Goal: Find specific page/section: Find specific page/section

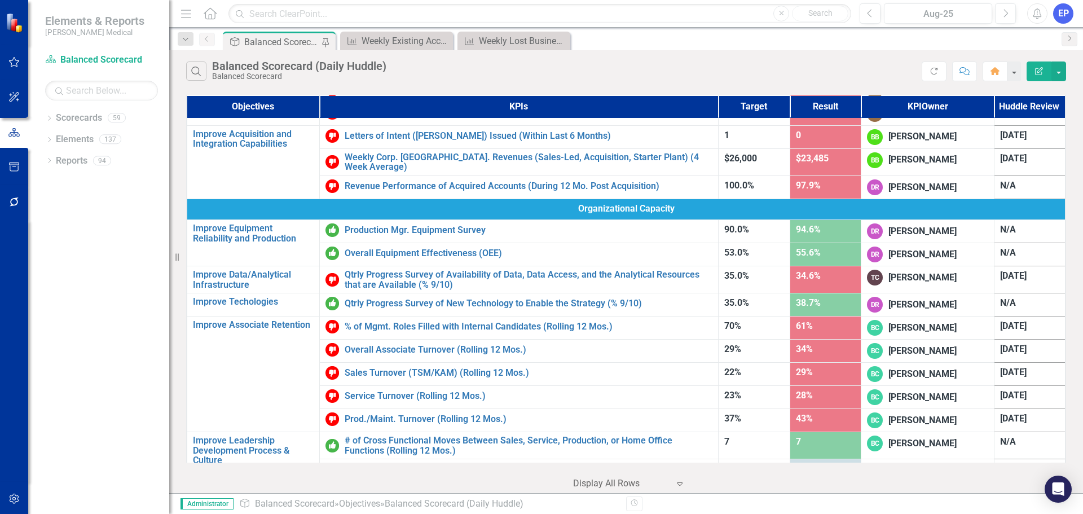
scroll to position [535, 0]
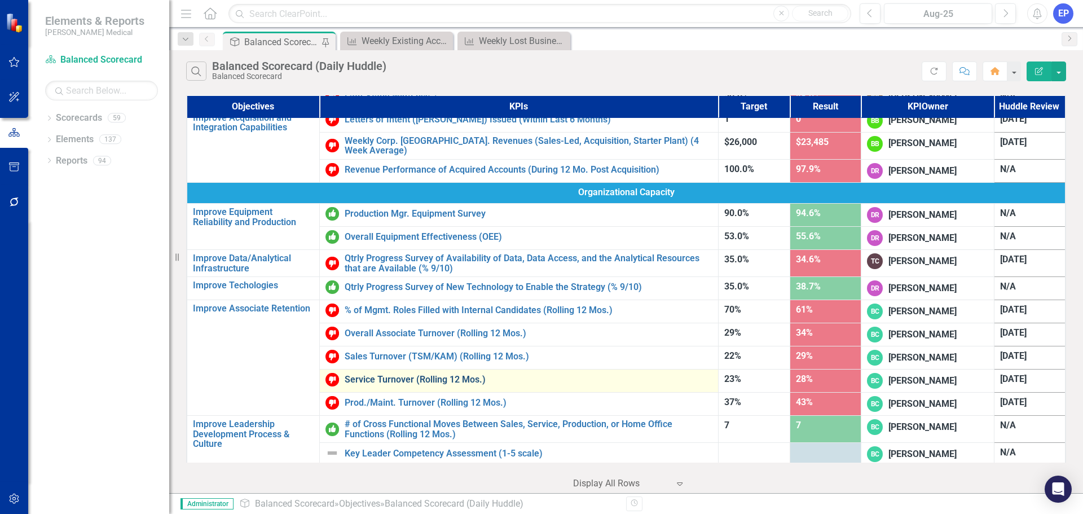
click at [385, 375] on link "Service Turnover (Rolling 12 Mos.)" at bounding box center [529, 380] width 368 height 10
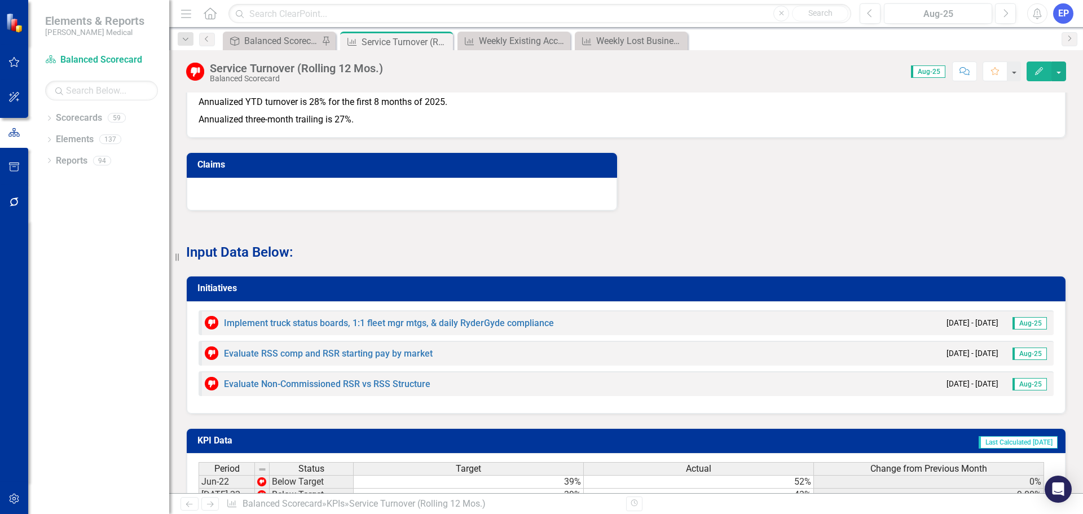
scroll to position [855, 0]
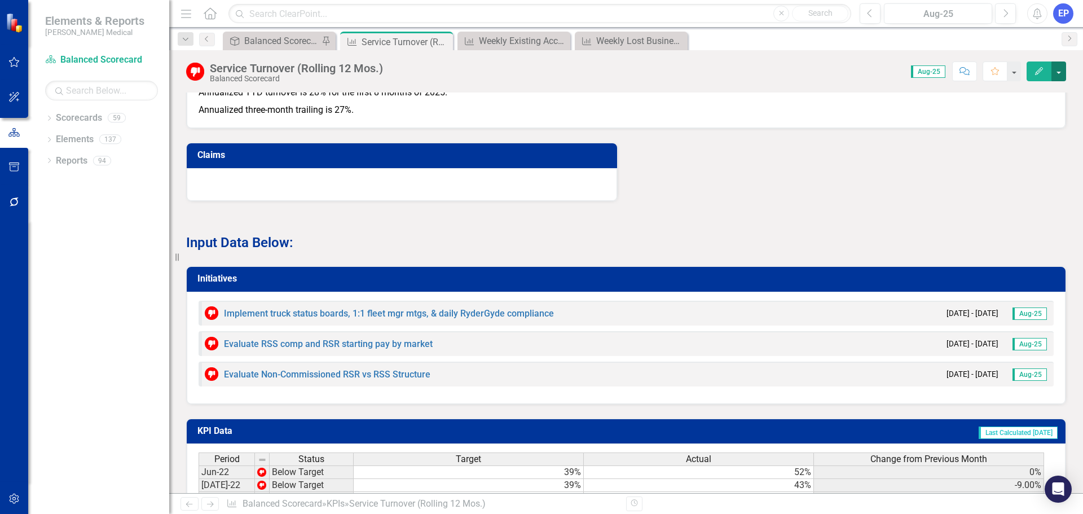
click at [1061, 74] on button "button" at bounding box center [1058, 71] width 15 height 20
click at [1024, 111] on link "Edit Report Edit Layout" at bounding box center [1019, 113] width 91 height 21
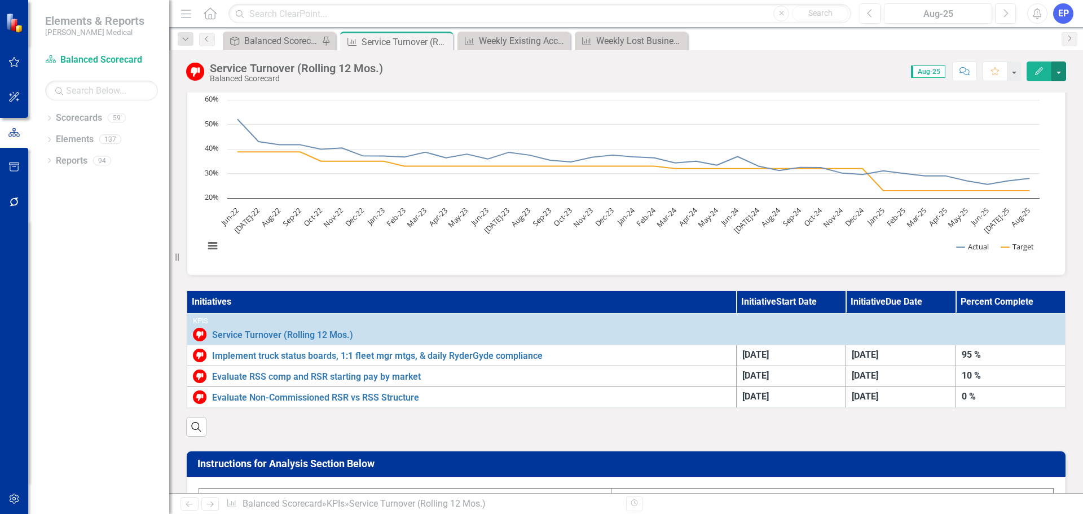
scroll to position [45, 0]
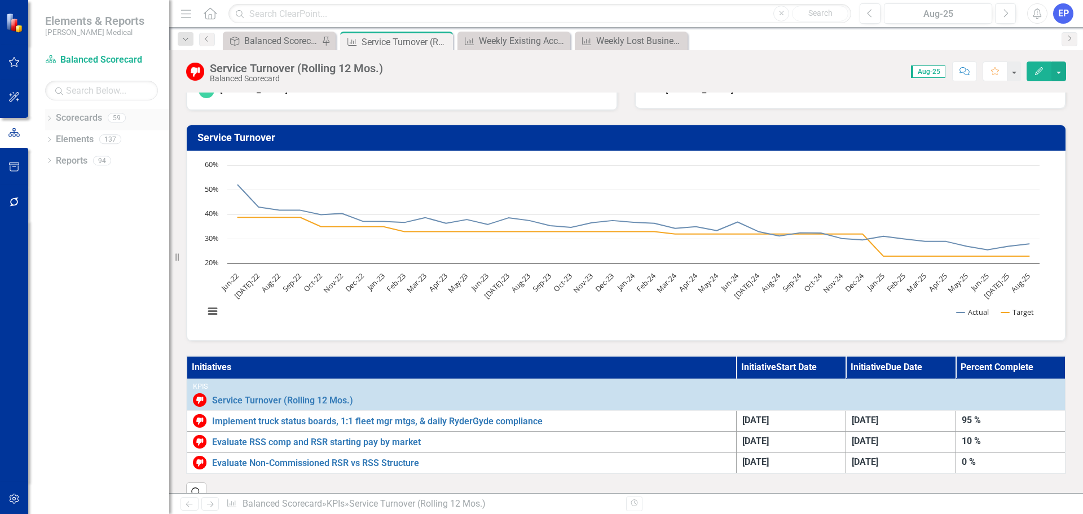
click at [80, 113] on link "Scorecards" at bounding box center [79, 118] width 46 height 13
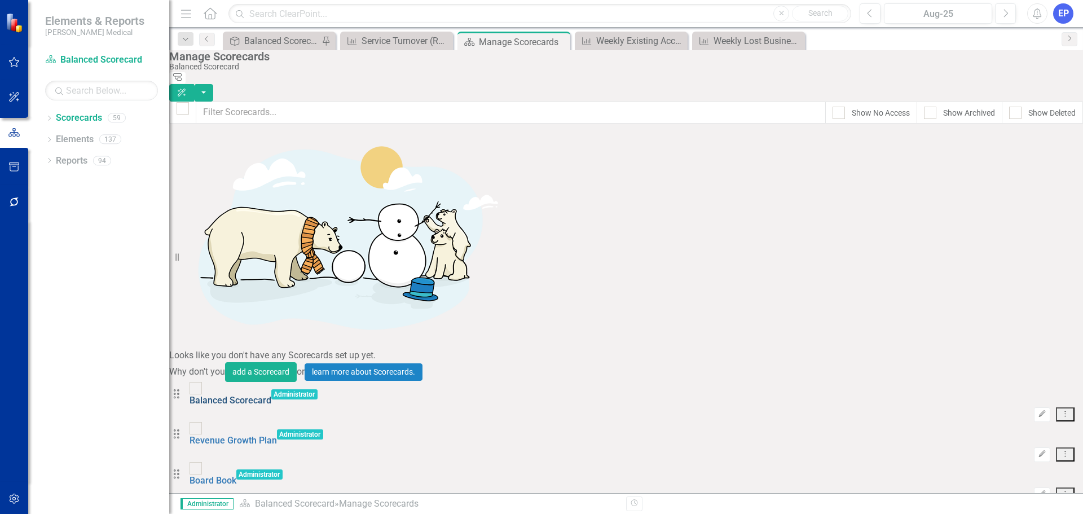
click at [249, 395] on link "Balanced Scorecard" at bounding box center [231, 400] width 82 height 11
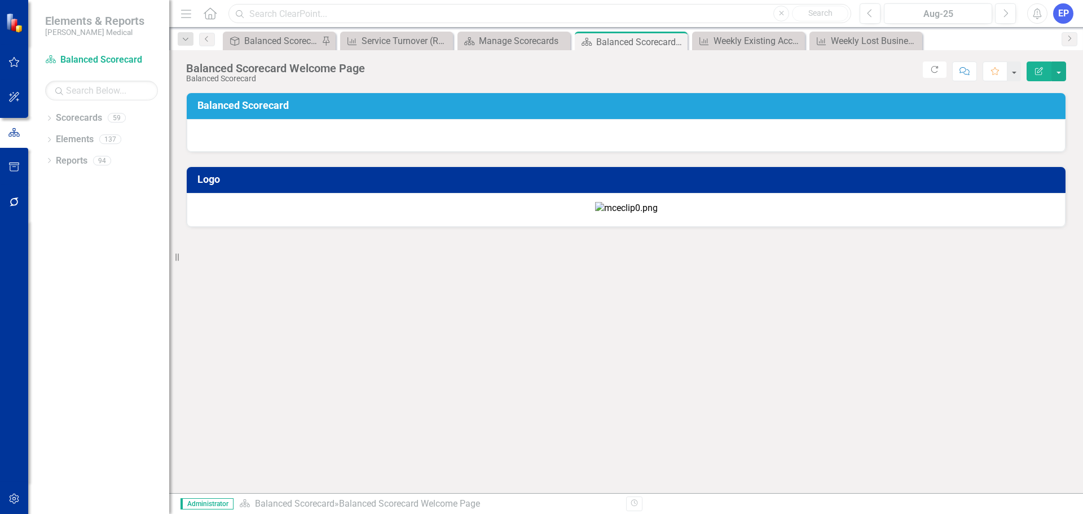
click at [287, 16] on input "text" at bounding box center [539, 14] width 623 height 20
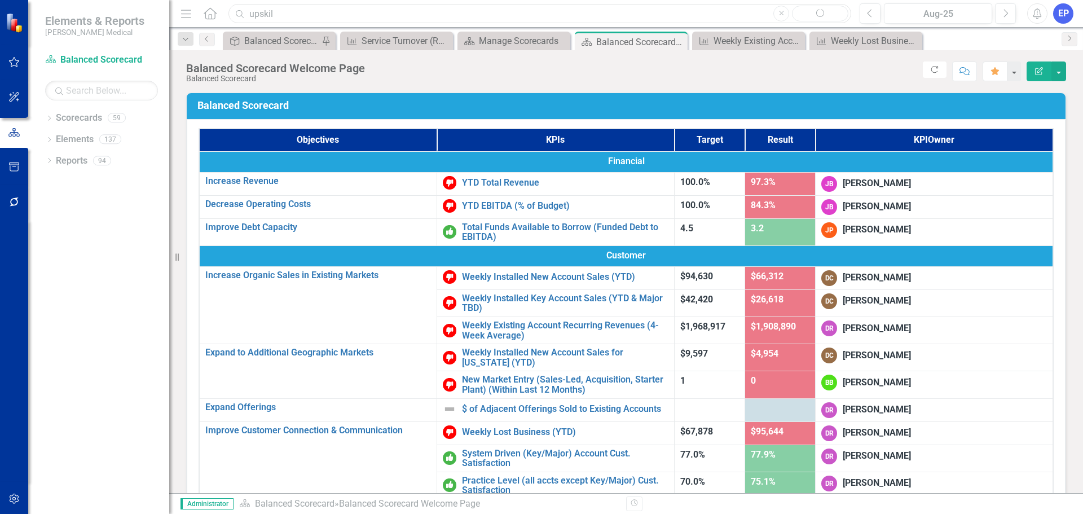
type input "upskill"
drag, startPoint x: 281, startPoint y: 11, endPoint x: 170, endPoint y: 12, distance: 111.7
click at [170, 12] on div "Elements & Reports [PERSON_NAME] Medical Scorecard Balanced Scorecard Search Dr…" at bounding box center [541, 257] width 1083 height 514
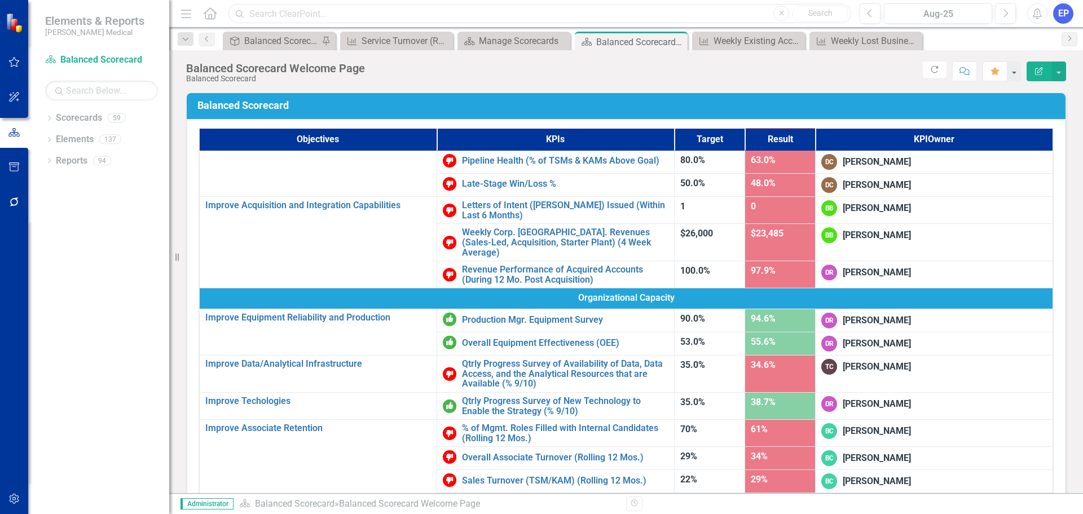
scroll to position [517, 0]
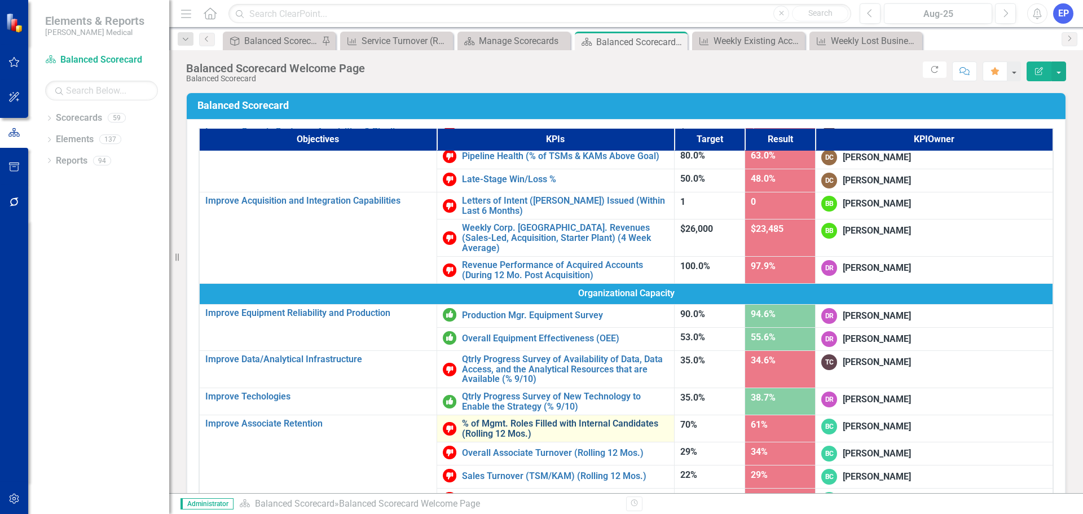
click at [462, 419] on link "% of Mgmt. Roles Filled with Internal Candidates (Rolling 12 Mos.)" at bounding box center [565, 429] width 206 height 20
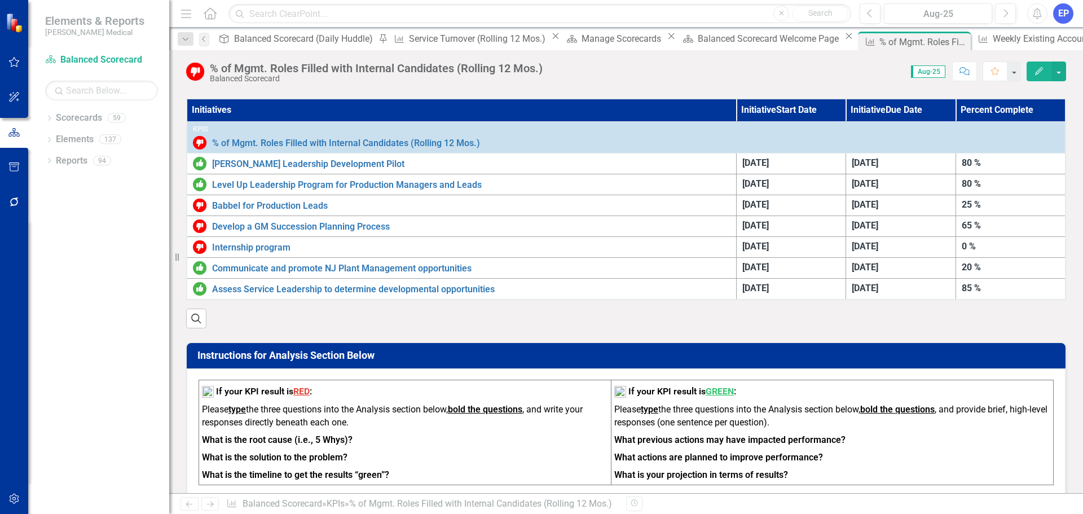
scroll to position [282, 0]
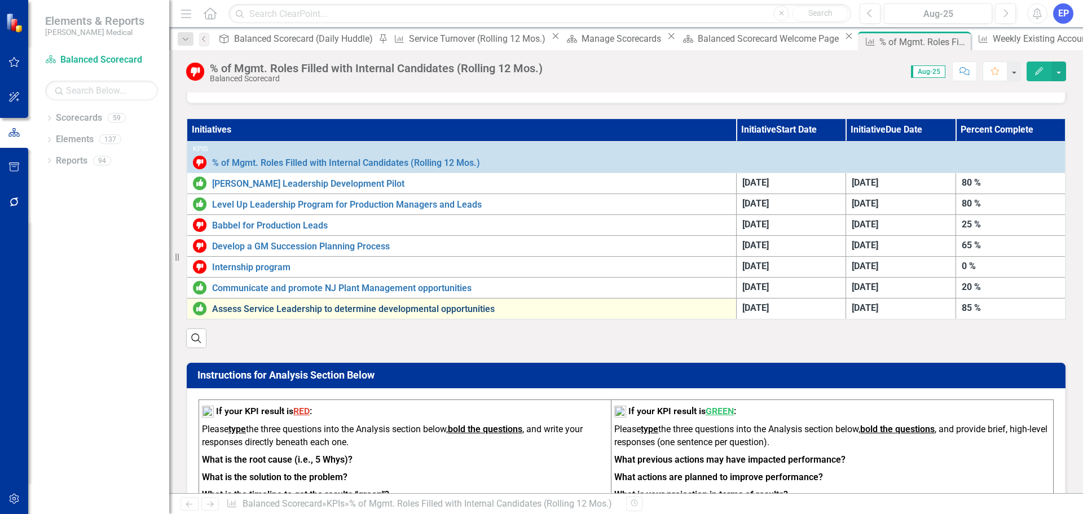
click at [420, 311] on link "Assess Service Leadership to determine developmental opportunities" at bounding box center [471, 309] width 518 height 10
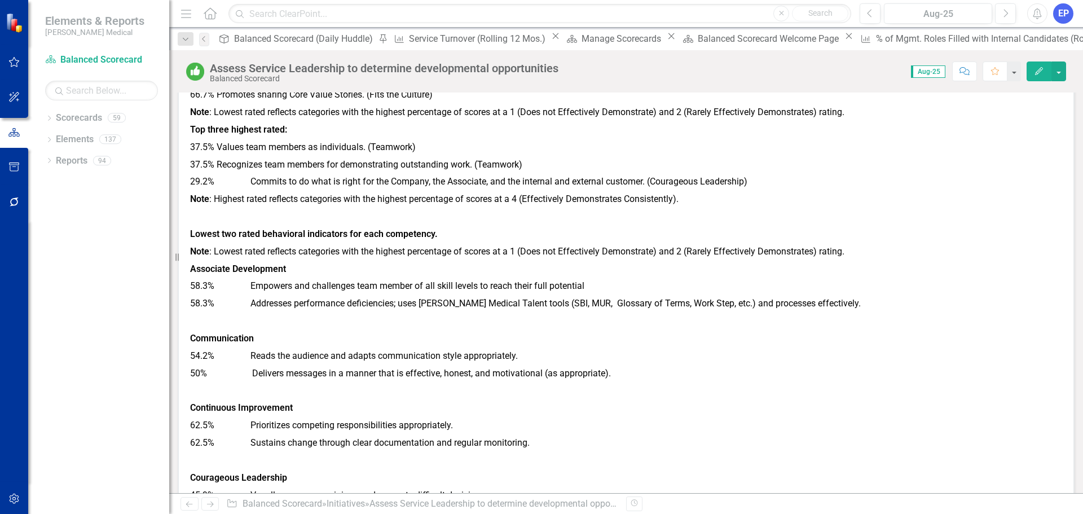
scroll to position [338, 0]
